Goal: Task Accomplishment & Management: Use online tool/utility

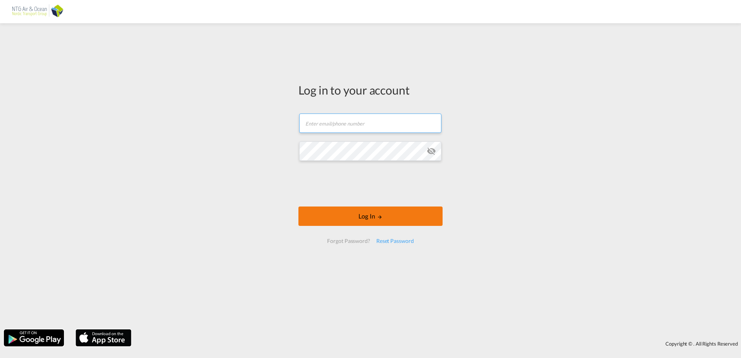
type input "[EMAIL_ADDRESS][DOMAIN_NAME]"
click at [336, 213] on button "Log In" at bounding box center [370, 215] width 144 height 19
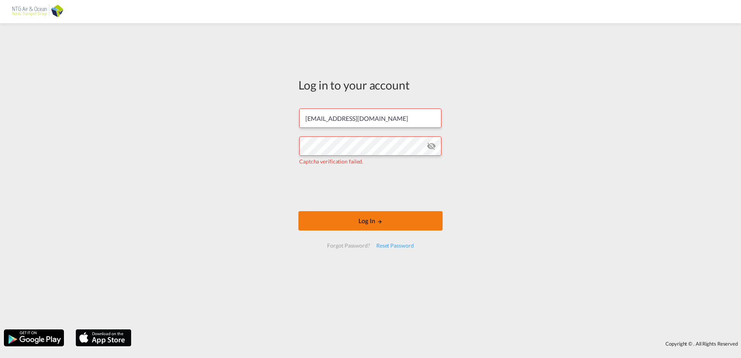
click at [321, 216] on button "Log In" at bounding box center [370, 220] width 144 height 19
